Goal: Information Seeking & Learning: Learn about a topic

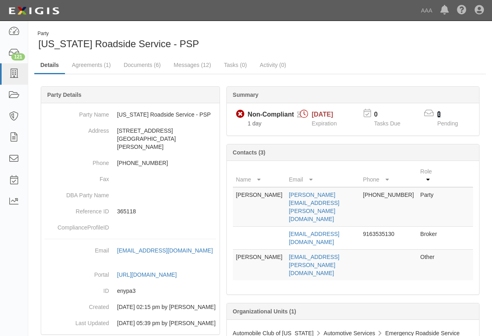
click at [440, 112] on link "3" at bounding box center [439, 114] width 4 height 7
